Goal: Task Accomplishment & Management: Manage account settings

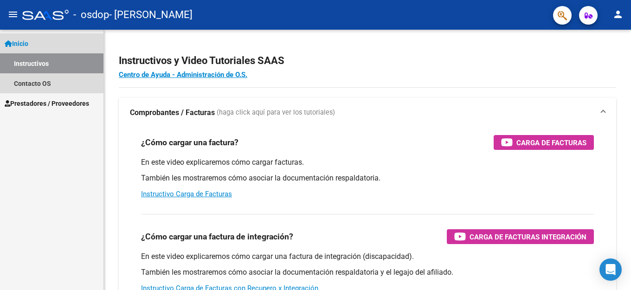
click at [34, 47] on link "Inicio" at bounding box center [51, 43] width 103 height 20
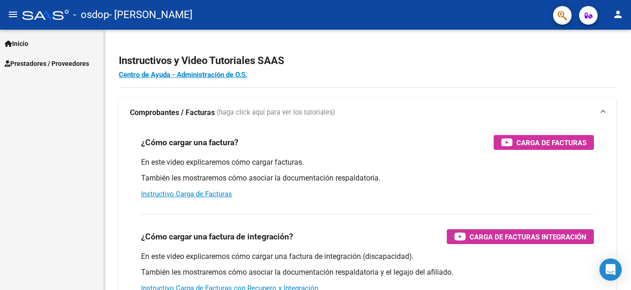
click at [34, 62] on span "Prestadores / Proveedores" at bounding box center [47, 63] width 84 height 10
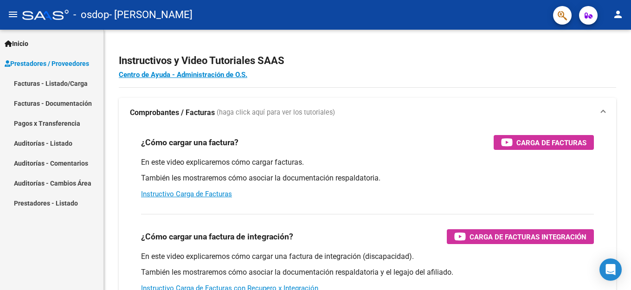
click at [30, 86] on link "Facturas - Listado/Carga" at bounding box center [51, 83] width 103 height 20
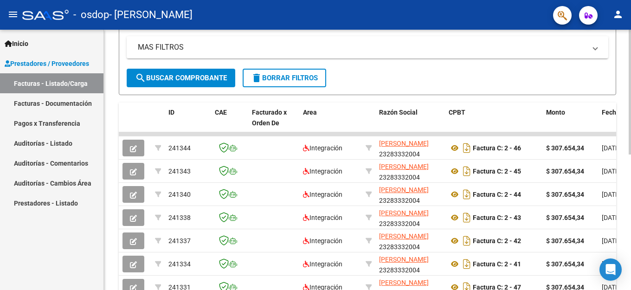
scroll to position [232, 0]
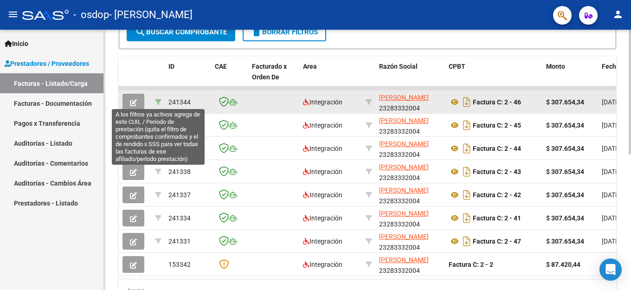
click at [156, 99] on icon at bounding box center [158, 102] width 6 height 6
type input "202508"
type input "20559816656"
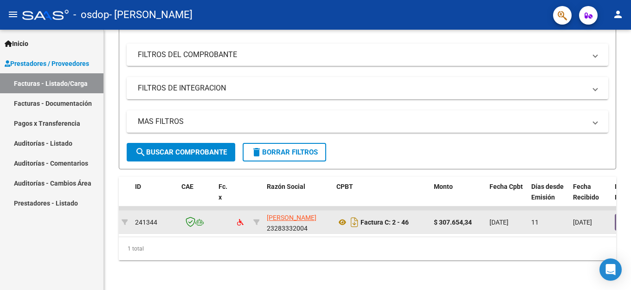
scroll to position [0, 0]
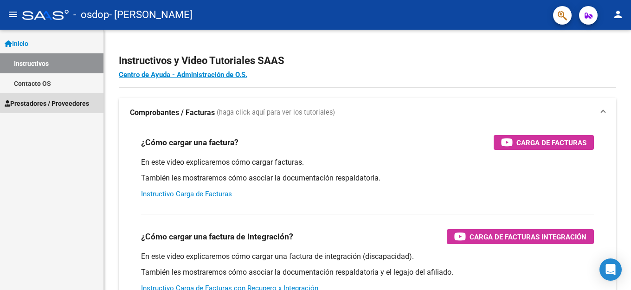
click at [76, 101] on span "Prestadores / Proveedores" at bounding box center [47, 103] width 84 height 10
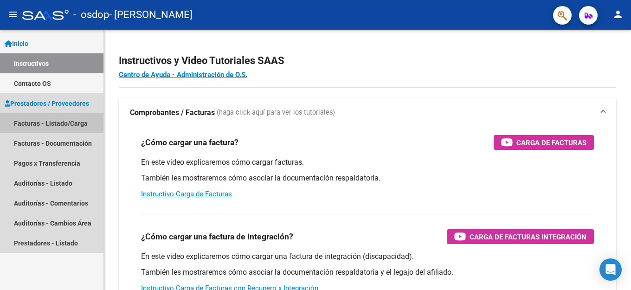
click at [69, 124] on link "Facturas - Listado/Carga" at bounding box center [51, 123] width 103 height 20
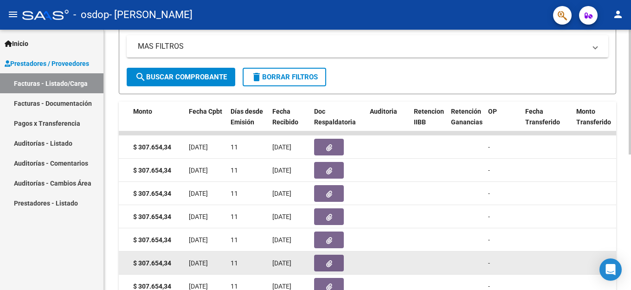
scroll to position [186, 0]
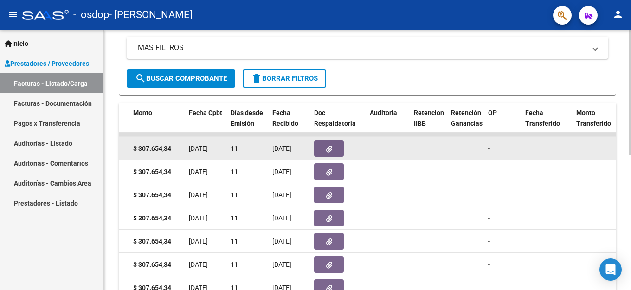
click at [385, 149] on datatable-body-cell at bounding box center [388, 148] width 44 height 23
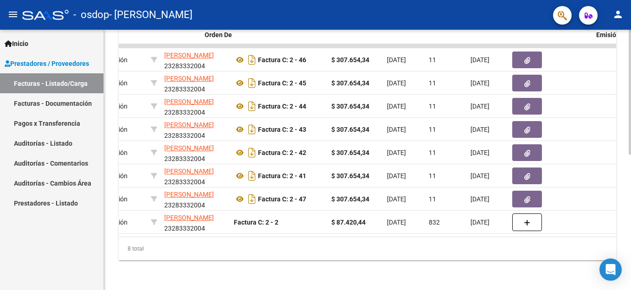
scroll to position [0, 0]
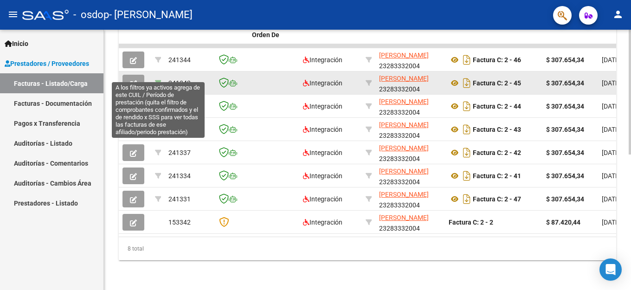
click at [157, 80] on icon at bounding box center [158, 83] width 6 height 6
type input "202507"
type input "20559816656"
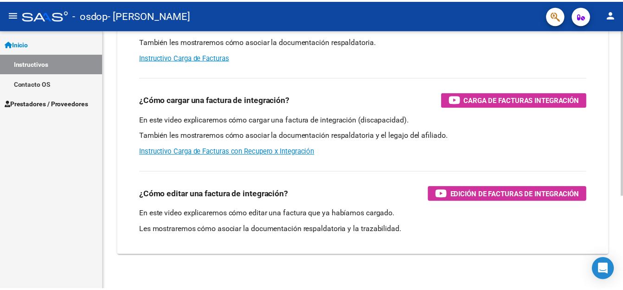
scroll to position [147, 0]
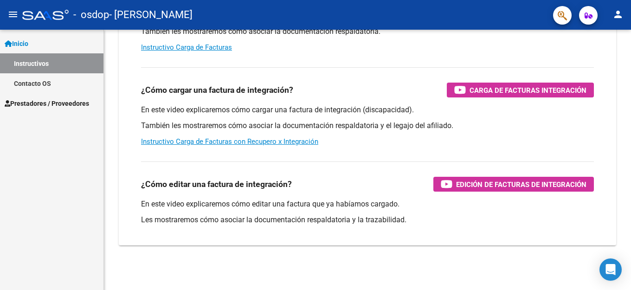
click at [69, 97] on link "Prestadores / Proveedores" at bounding box center [51, 103] width 103 height 20
click at [72, 102] on span "Prestadores / Proveedores" at bounding box center [47, 103] width 84 height 10
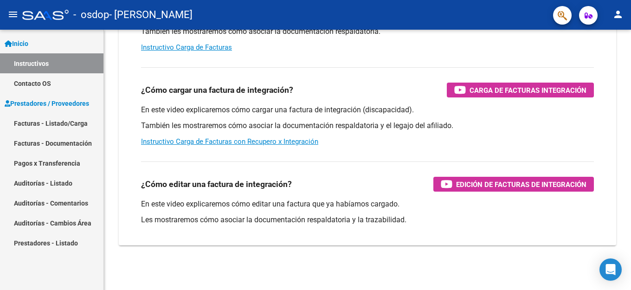
click at [25, 42] on span "Inicio" at bounding box center [17, 44] width 24 height 10
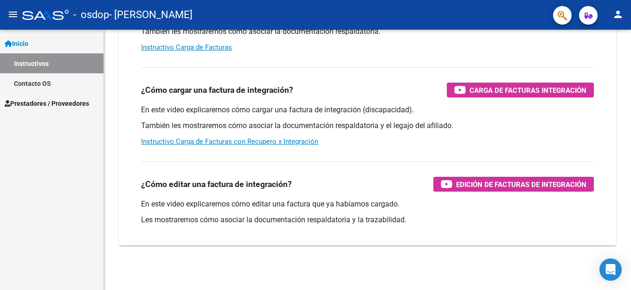
click at [18, 14] on mat-icon "menu" at bounding box center [12, 14] width 11 height 11
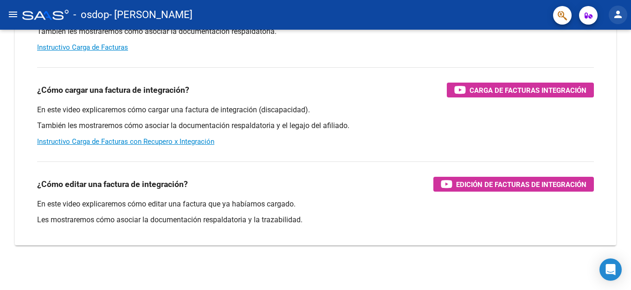
click at [620, 13] on mat-icon "person" at bounding box center [617, 14] width 11 height 11
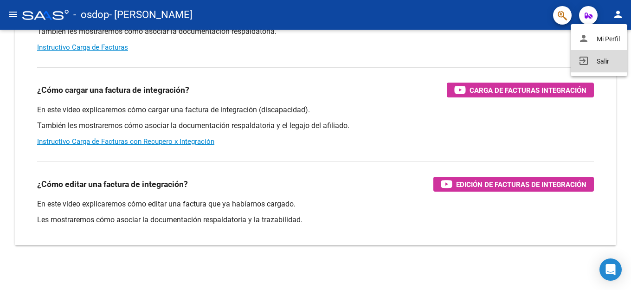
click at [605, 62] on button "exit_to_app Salir" at bounding box center [599, 61] width 57 height 22
